Goal: Task Accomplishment & Management: Manage account settings

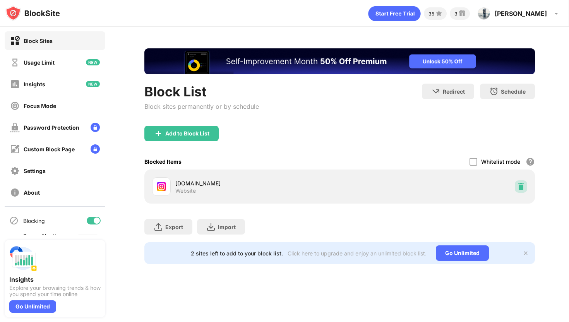
click at [517, 183] on img at bounding box center [521, 187] width 8 height 8
click at [518, 184] on img at bounding box center [521, 187] width 8 height 8
